Goal: Communication & Community: Ask a question

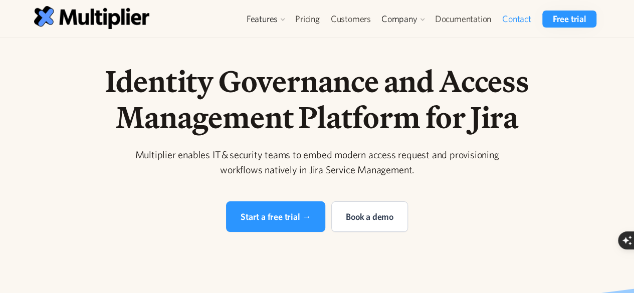
click at [518, 19] on link "Contact" at bounding box center [517, 19] width 40 height 17
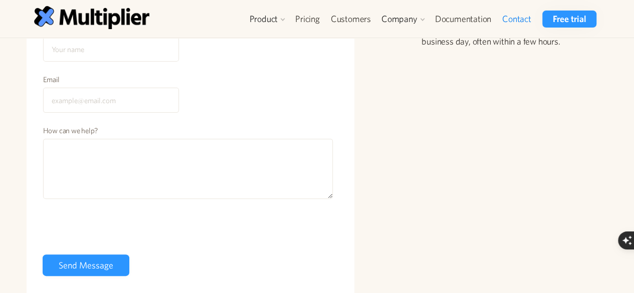
scroll to position [100, 0]
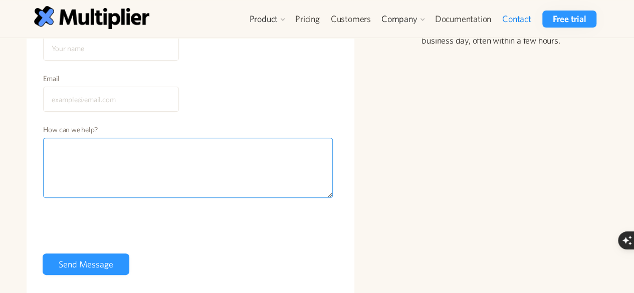
click at [169, 166] on textarea "How can we help?" at bounding box center [188, 168] width 290 height 60
paste textarea "Hello, I am an SEO expert and link builder. I am providing backlinks from high …"
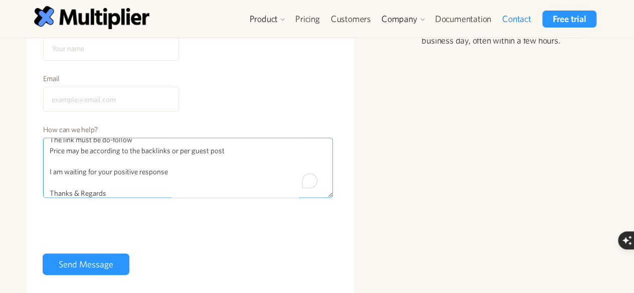
scroll to position [85, 0]
type textarea "Hello, I am an SEO expert and link builder. I am providing backlinks from high …"
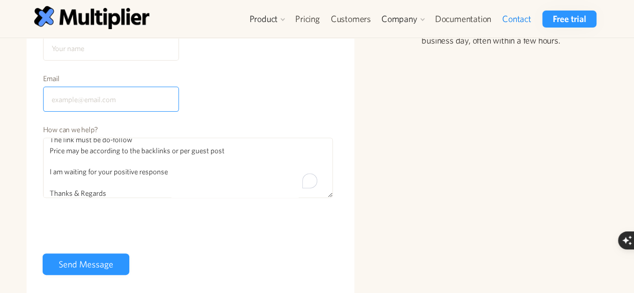
click at [85, 101] on input "Email" at bounding box center [111, 99] width 136 height 25
type input "[PERSON_NAME][DOMAIN_NAME][EMAIL_ADDRESS][PERSON_NAME][DOMAIN_NAME]"
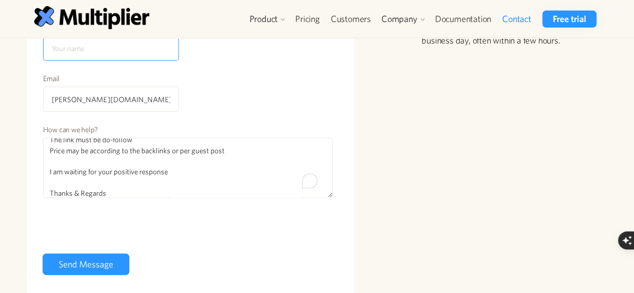
click at [79, 54] on input "Name" at bounding box center [111, 48] width 136 height 25
type input "[PERSON_NAME].[PERSON_NAME]"
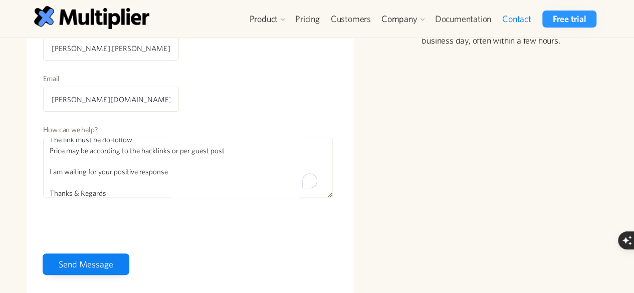
click at [82, 265] on input "Send Message" at bounding box center [86, 265] width 87 height 22
type input "Please wait..."
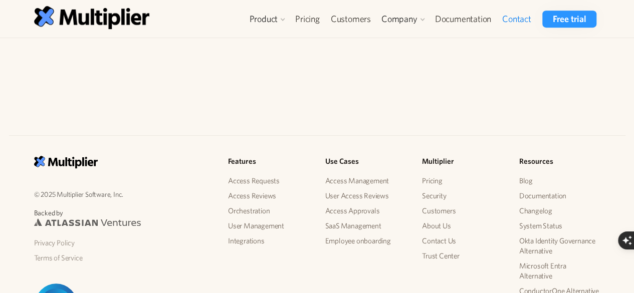
scroll to position [301, 0]
